Goal: Task Accomplishment & Management: Use online tool/utility

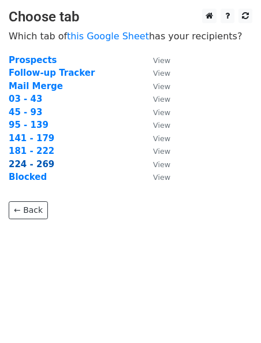
click at [35, 168] on strong "224 - 269" at bounding box center [32, 164] width 46 height 10
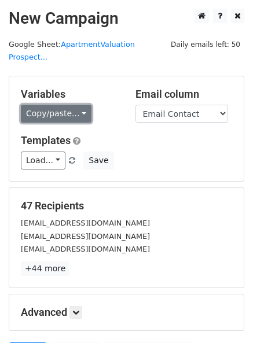
click at [35, 105] on link "Copy/paste..." at bounding box center [56, 114] width 71 height 18
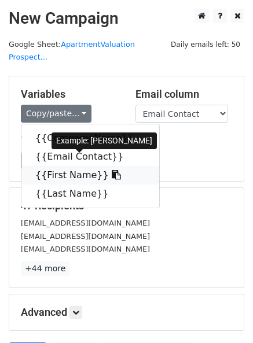
click at [62, 166] on link "{{First Name}}" at bounding box center [90, 175] width 138 height 19
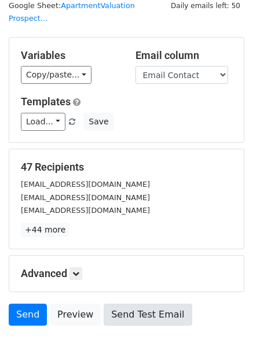
scroll to position [106, 0]
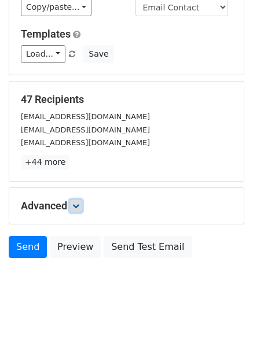
click at [82, 199] on link at bounding box center [75, 205] width 13 height 13
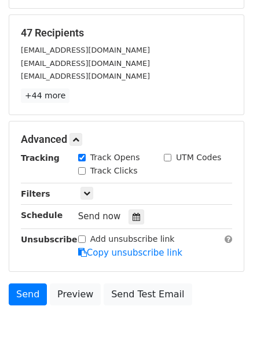
scroll to position [173, 0]
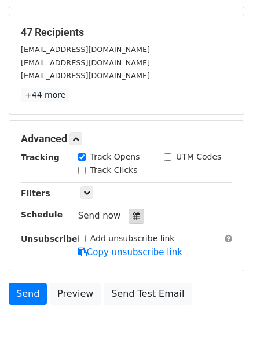
click at [134, 212] on icon at bounding box center [136, 216] width 8 height 8
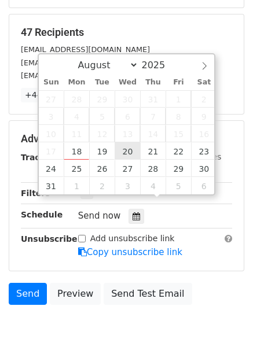
type input "2025-08-20 12:00"
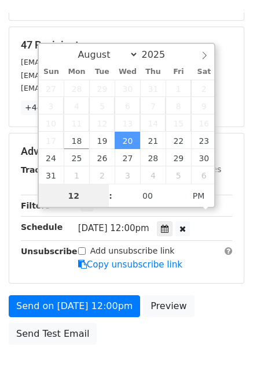
scroll to position [1, 0]
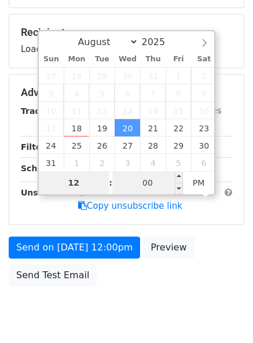
type input "2"
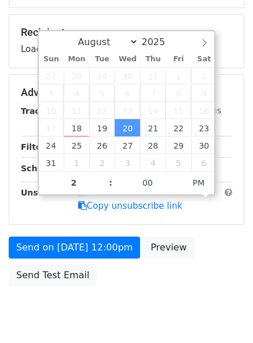
type input "2025-08-20 14:00"
click at [148, 289] on body "New Campaign Daily emails left: 50 Google Sheet: ApartmentValuation Prospect...…" at bounding box center [126, 86] width 253 height 503
